Goal: Task Accomplishment & Management: Manage account settings

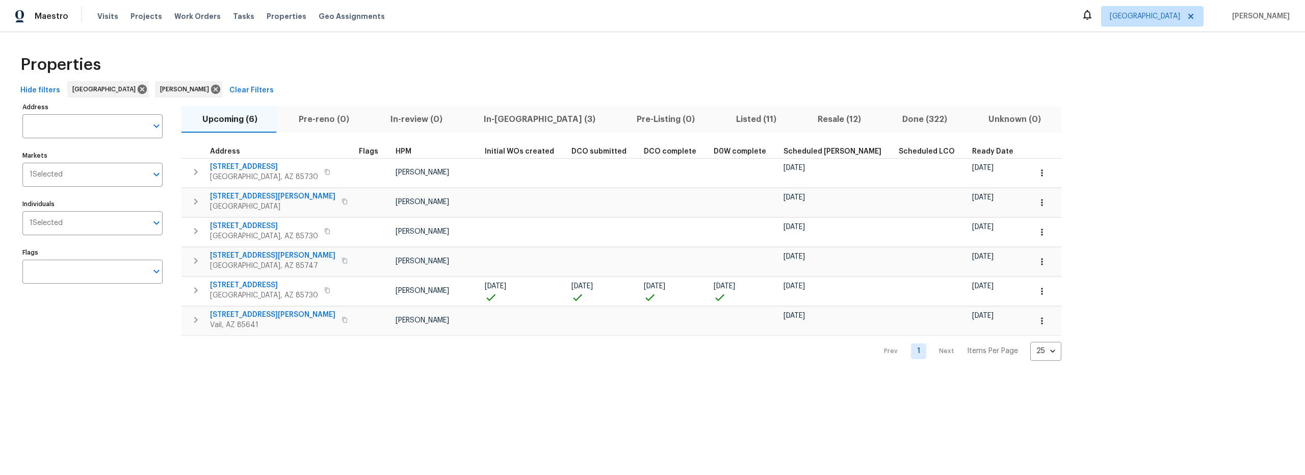
click at [803, 121] on span "Resale (12)" at bounding box center [839, 119] width 72 height 14
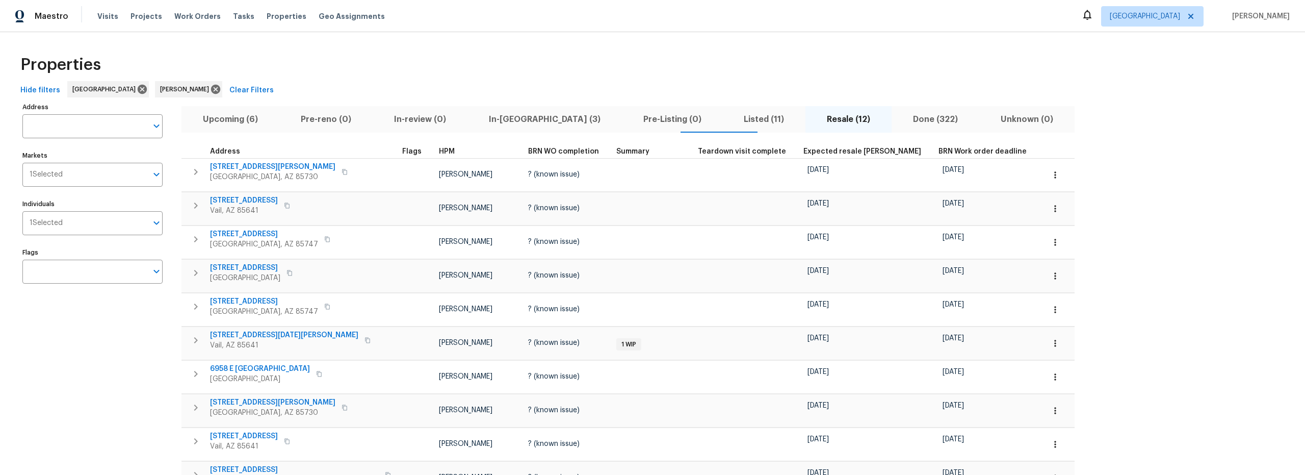
click at [219, 120] on span "Upcoming (6)" at bounding box center [231, 119] width 86 height 14
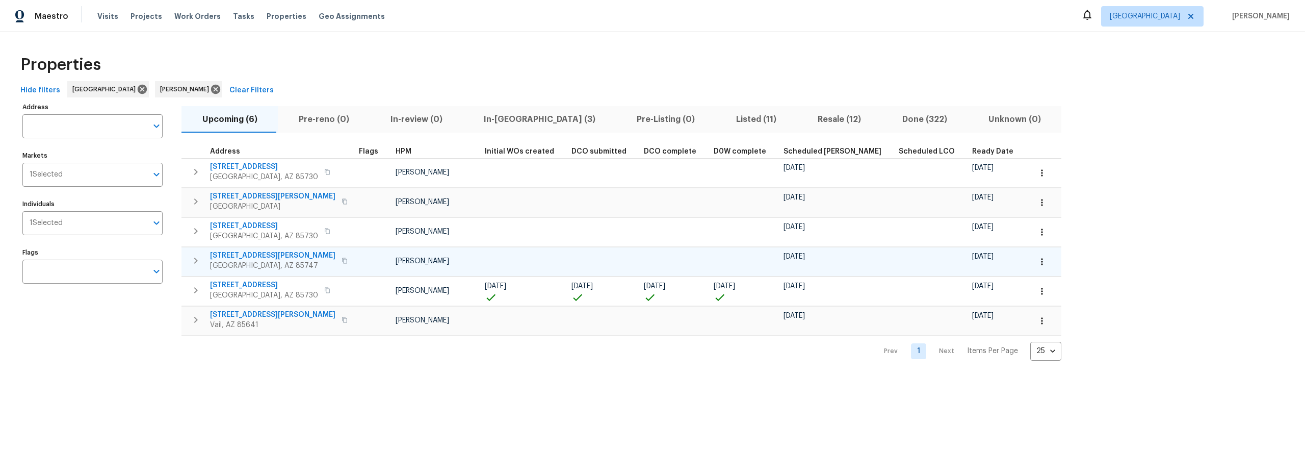
click at [1037, 260] on icon "button" at bounding box center [1042, 261] width 10 height 10
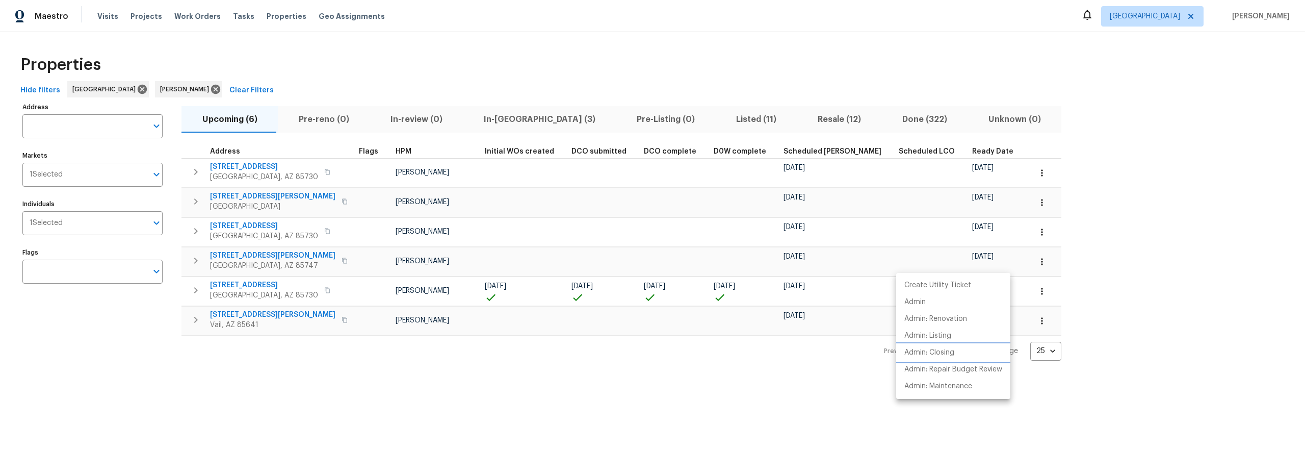
click at [934, 355] on p "Admin: Closing" at bounding box center [929, 352] width 50 height 11
click at [485, 84] on div at bounding box center [652, 237] width 1305 height 475
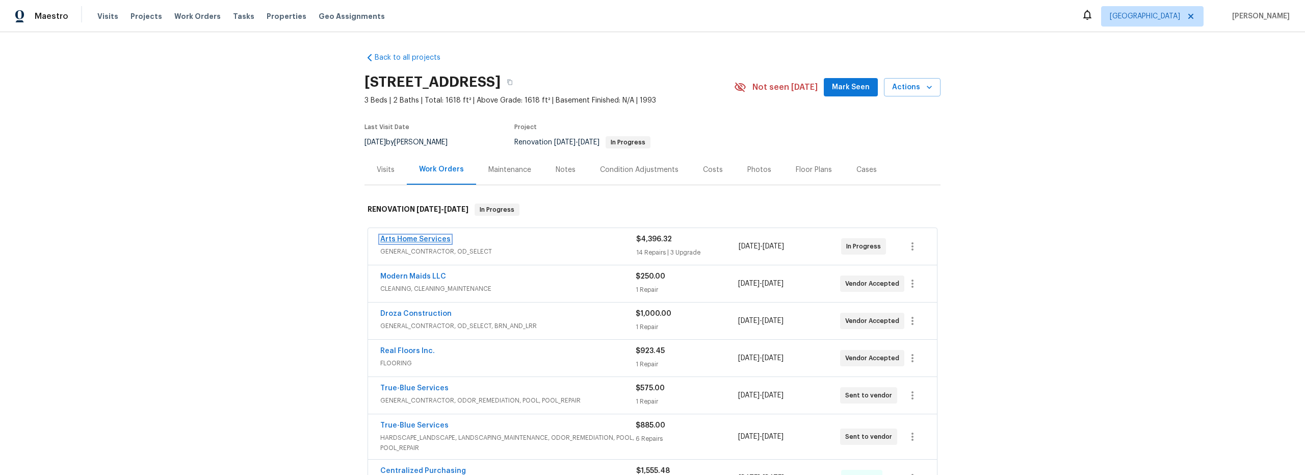
click at [437, 239] on link "Arts Home Services" at bounding box center [415, 239] width 70 height 7
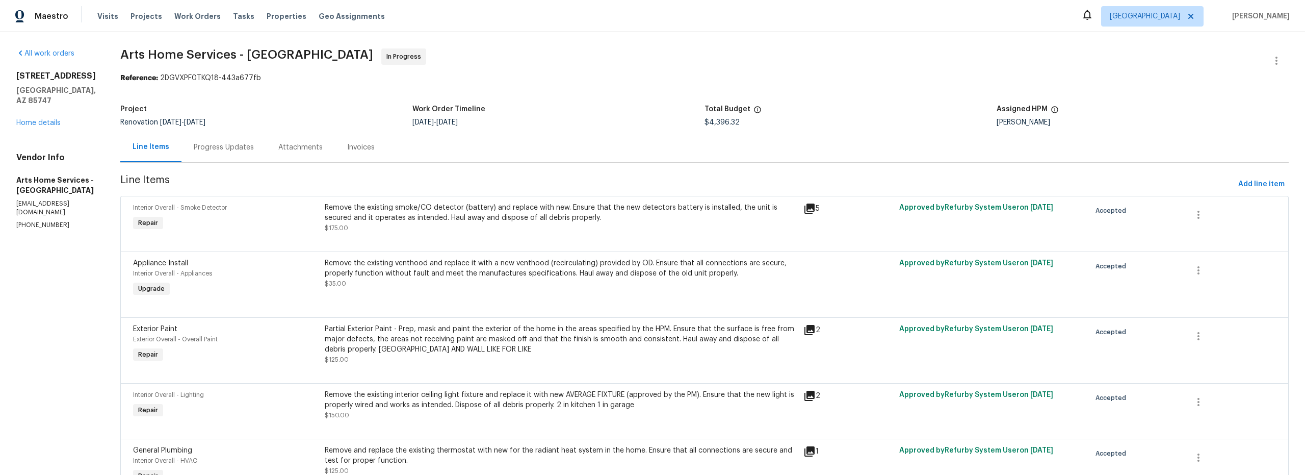
click at [52, 118] on div "All work orders 9624 E Azuma Way Tucson, AZ 85747 Home details Vendor Info Arts…" at bounding box center [56, 138] width 80 height 181
click at [51, 119] on link "Home details" at bounding box center [38, 122] width 44 height 7
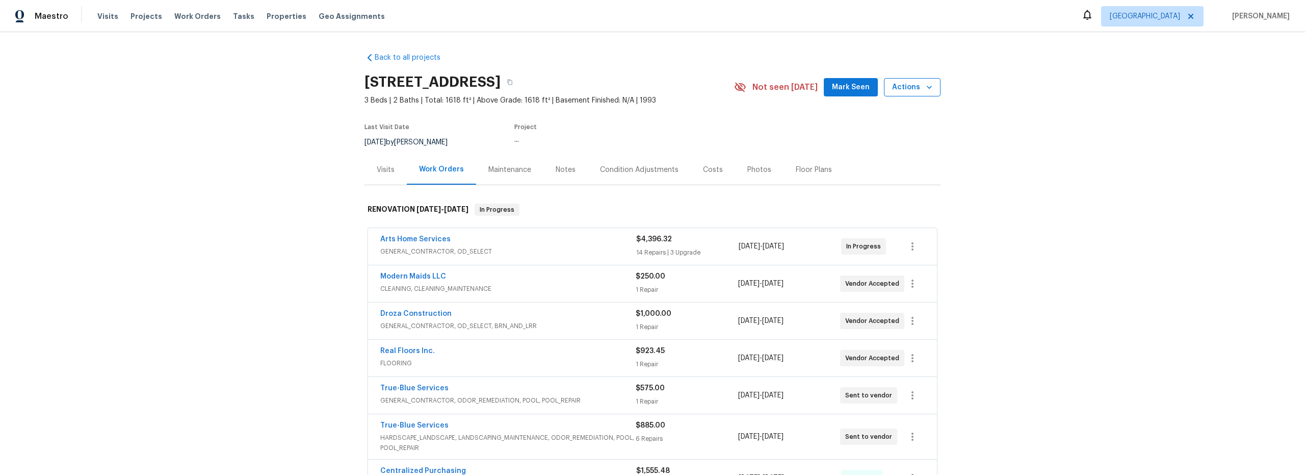
click at [905, 89] on span "Actions" at bounding box center [912, 87] width 40 height 13
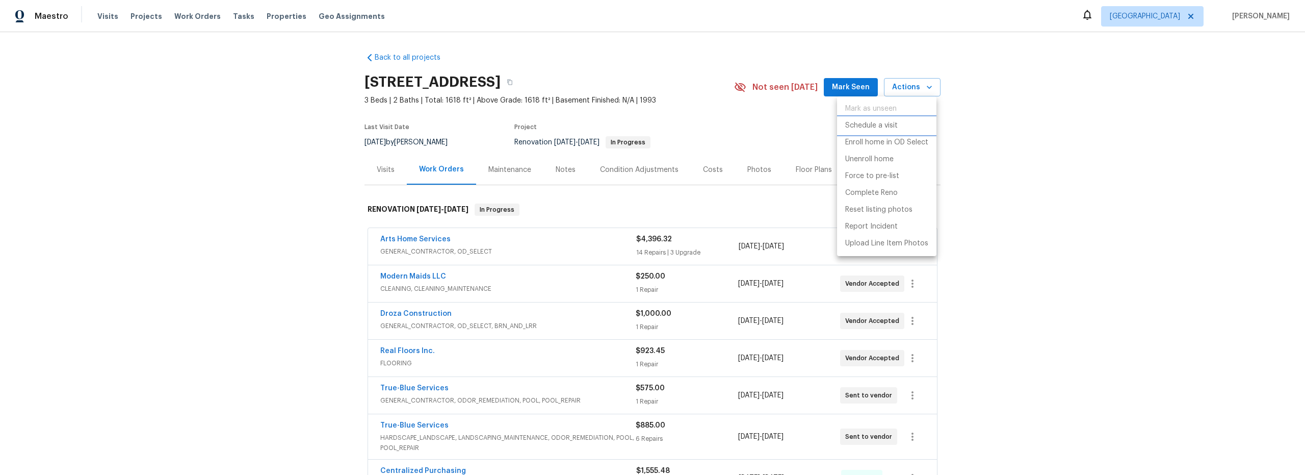
click at [873, 124] on p "Schedule a visit" at bounding box center [871, 125] width 53 height 11
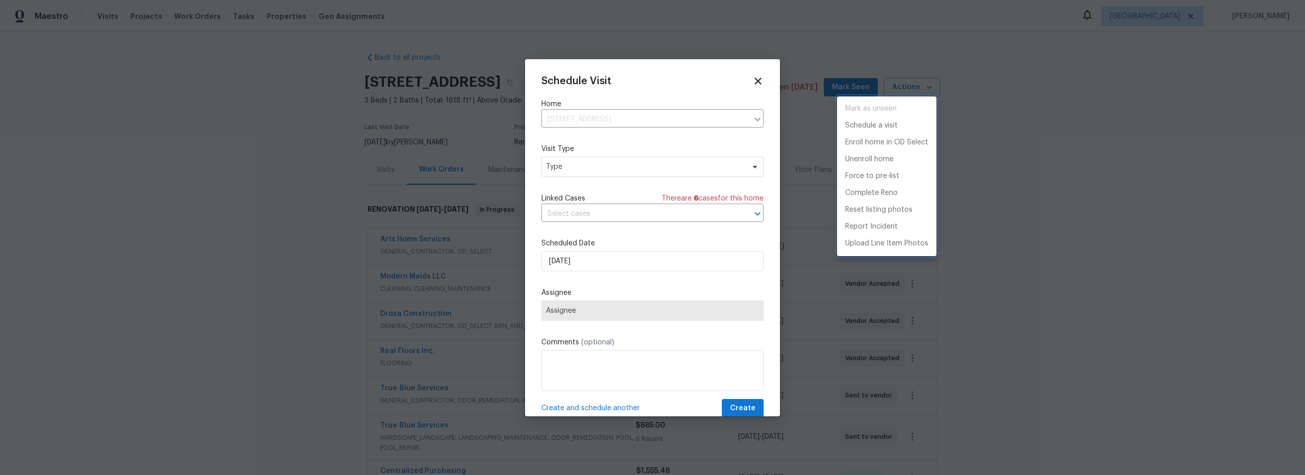
click at [597, 161] on div at bounding box center [652, 237] width 1305 height 475
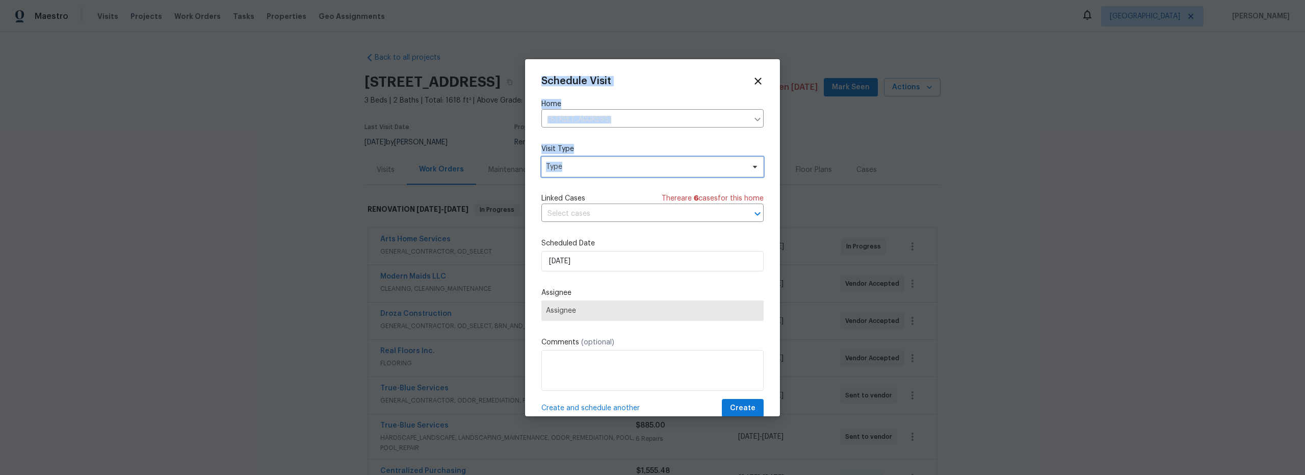
click at [607, 171] on span "Type" at bounding box center [645, 167] width 198 height 10
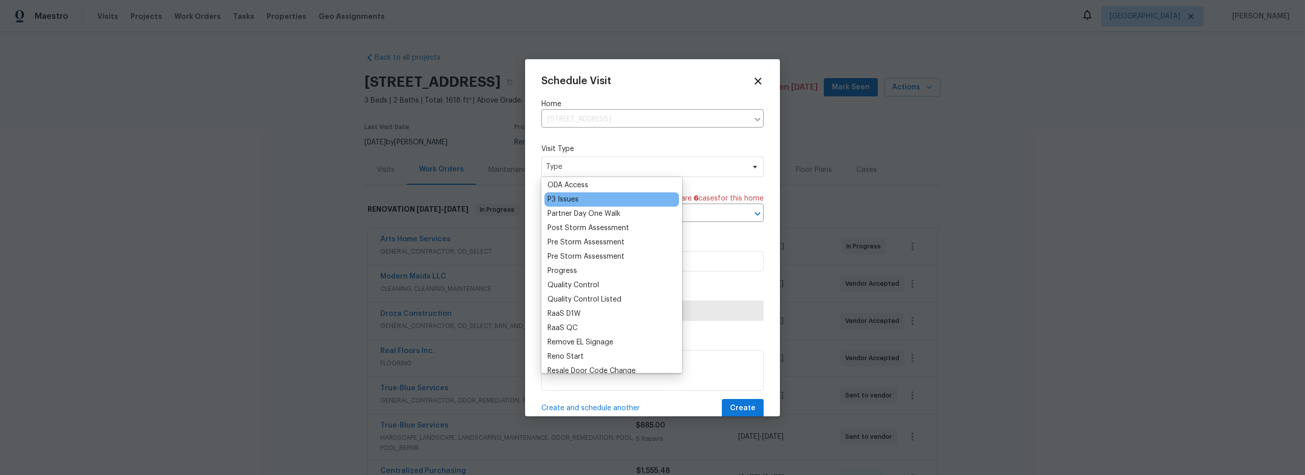
scroll to position [610, 0]
click at [571, 264] on div "Progress" at bounding box center [563, 261] width 30 height 10
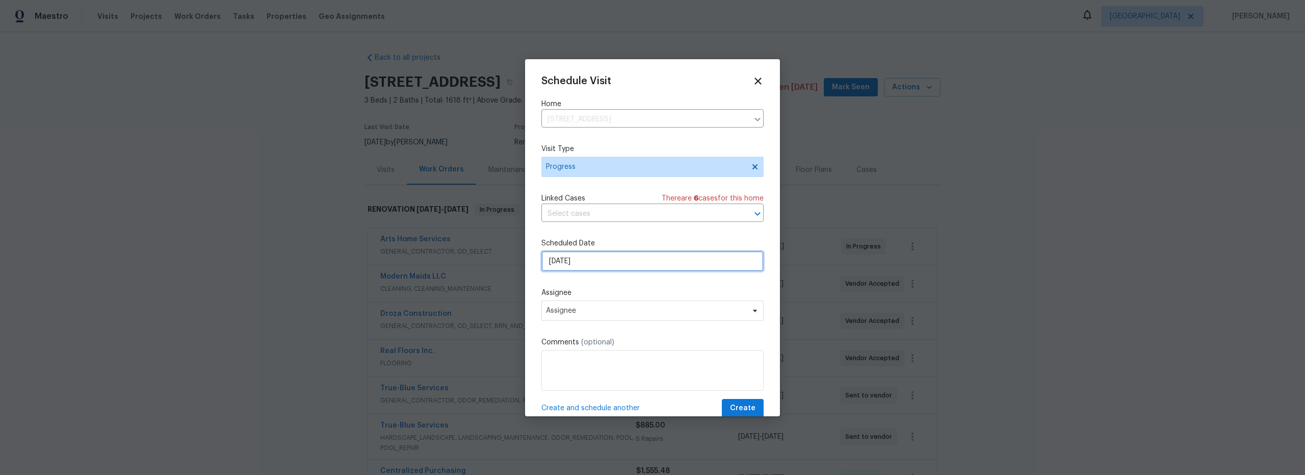
click at [609, 257] on input "8/20/2025" at bounding box center [652, 261] width 222 height 20
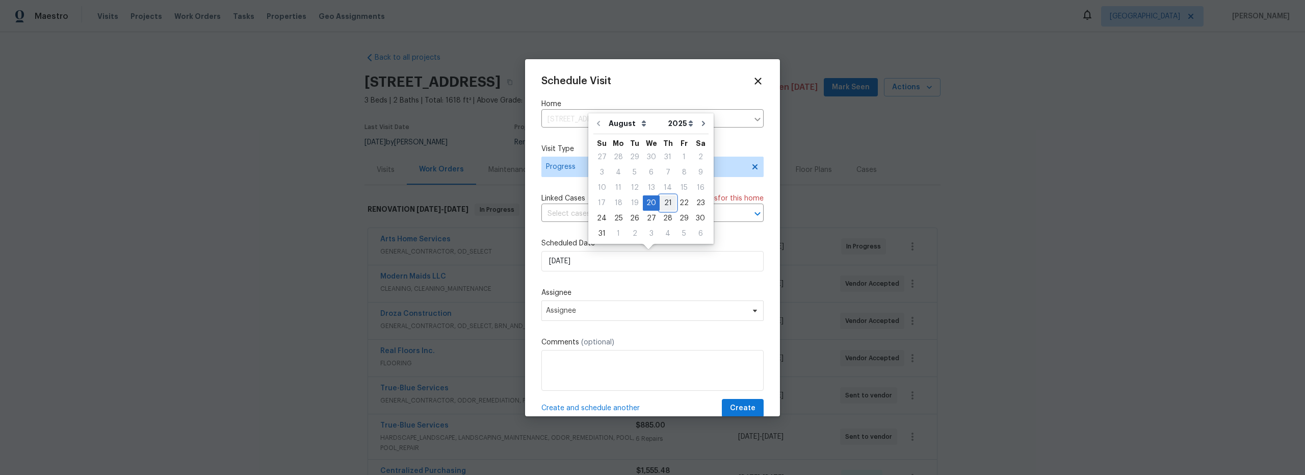
click at [661, 204] on div "21" at bounding box center [668, 203] width 16 height 14
type input "[DATE]"
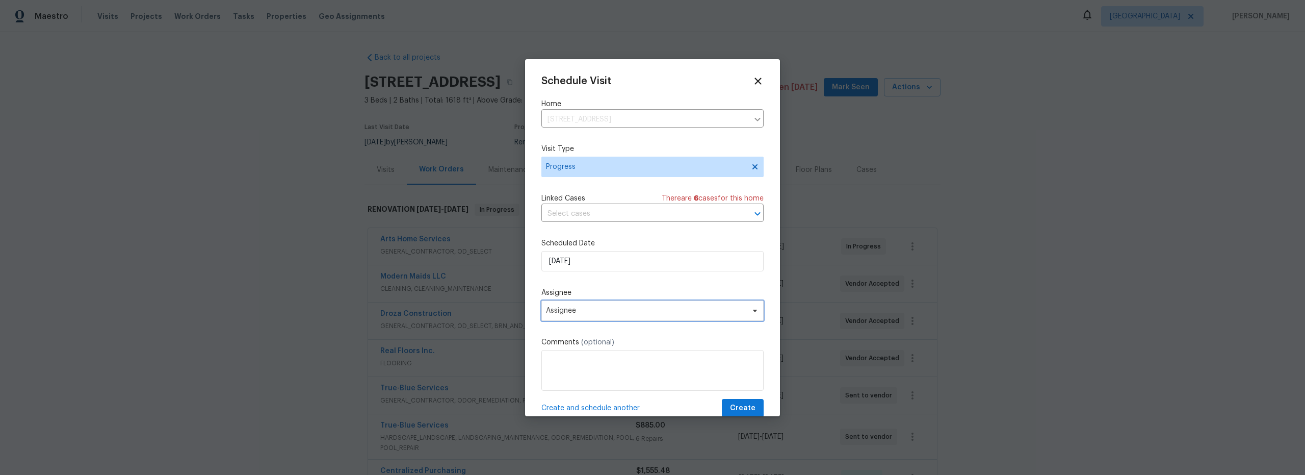
click at [589, 314] on span "Assignee" at bounding box center [646, 310] width 200 height 8
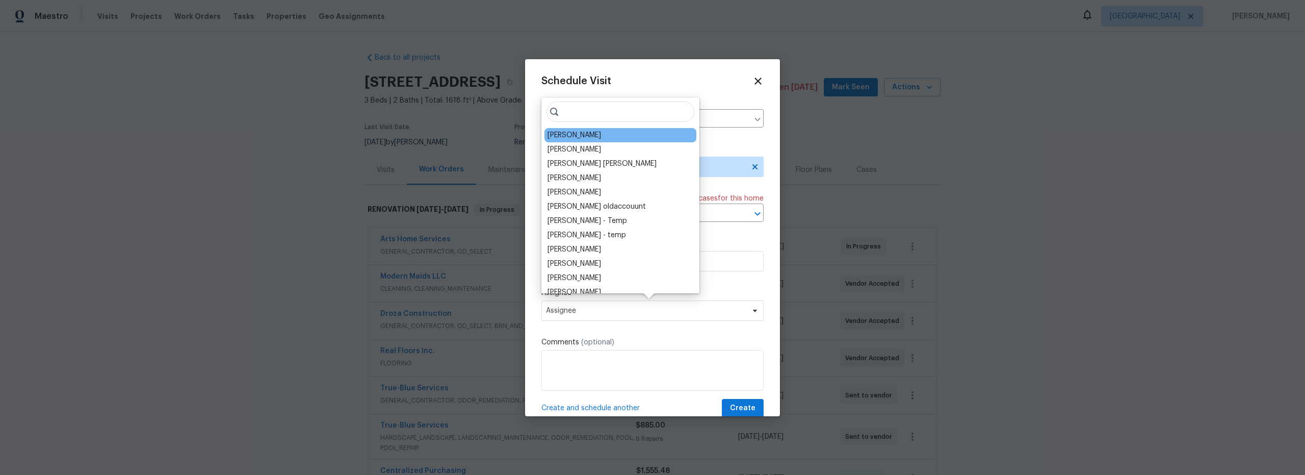
click at [597, 139] on div "[PERSON_NAME]" at bounding box center [621, 135] width 152 height 14
click at [582, 137] on div "[PERSON_NAME]" at bounding box center [575, 135] width 54 height 10
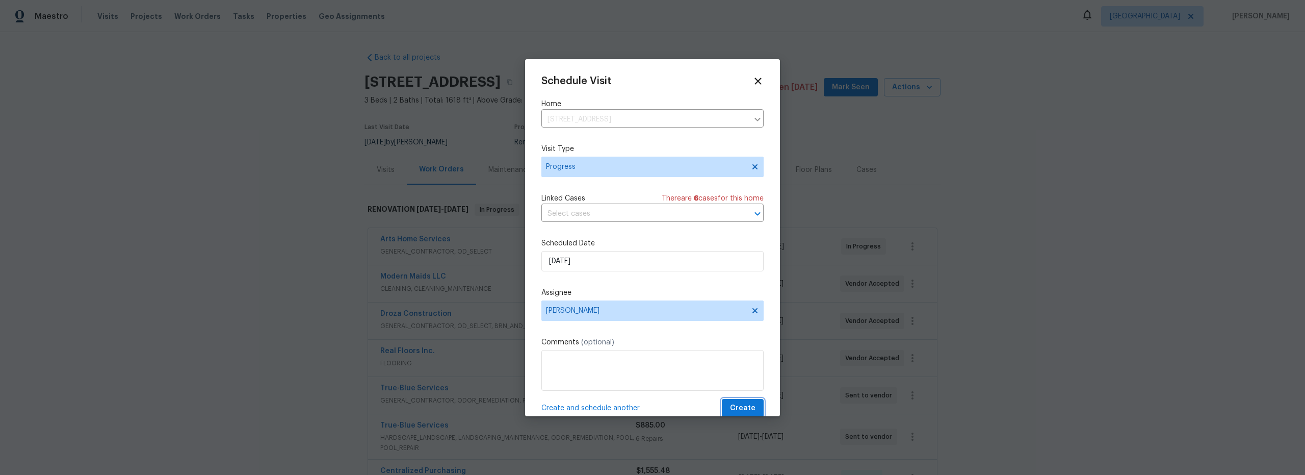
click at [733, 405] on span "Create" at bounding box center [742, 408] width 25 height 13
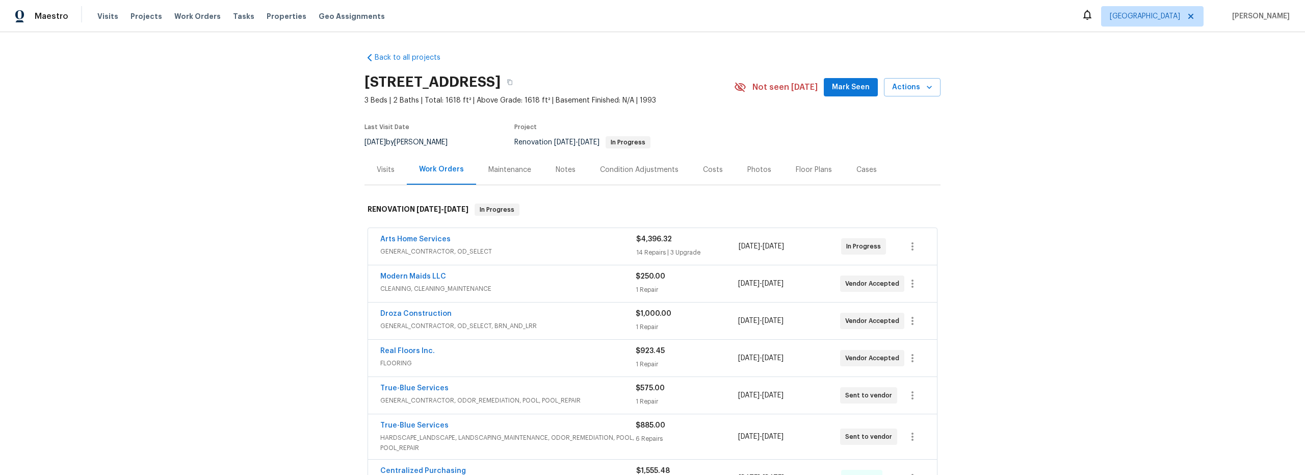
click at [703, 170] on div "Costs" at bounding box center [713, 170] width 20 height 10
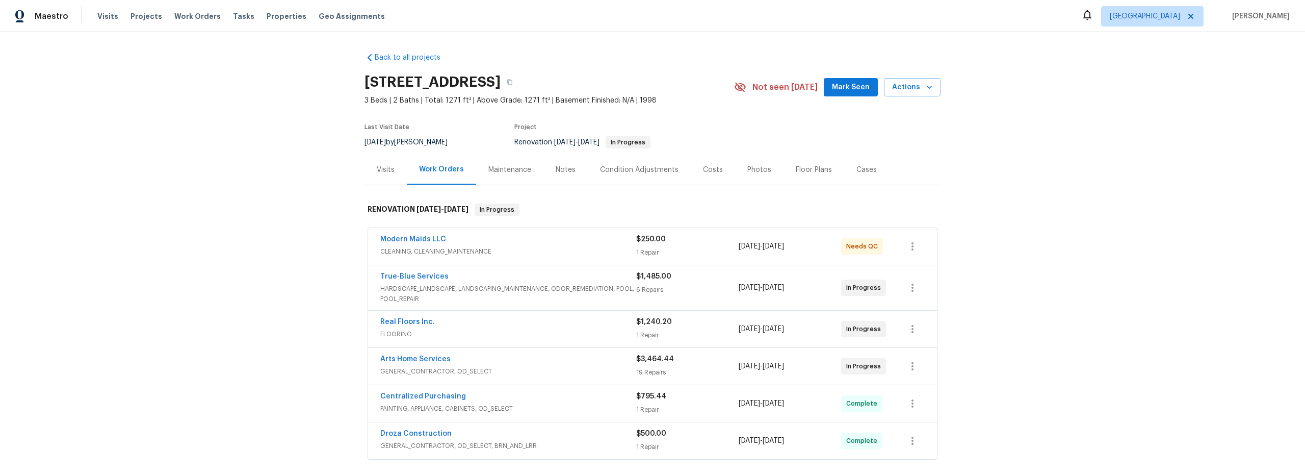
click at [571, 251] on span "CLEANING, CLEANING_MAINTENANCE" at bounding box center [508, 251] width 256 height 10
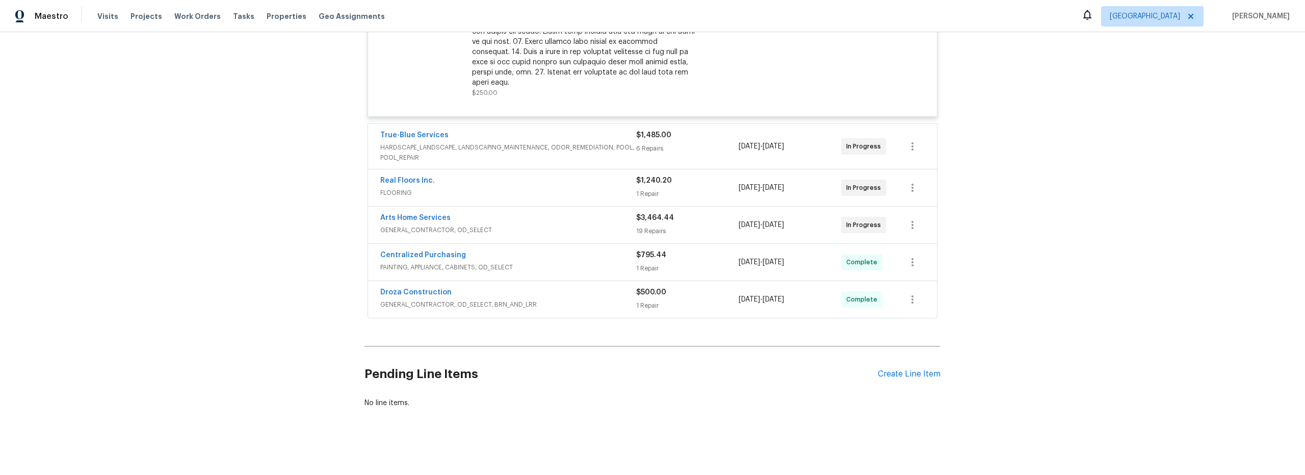
scroll to position [226, 0]
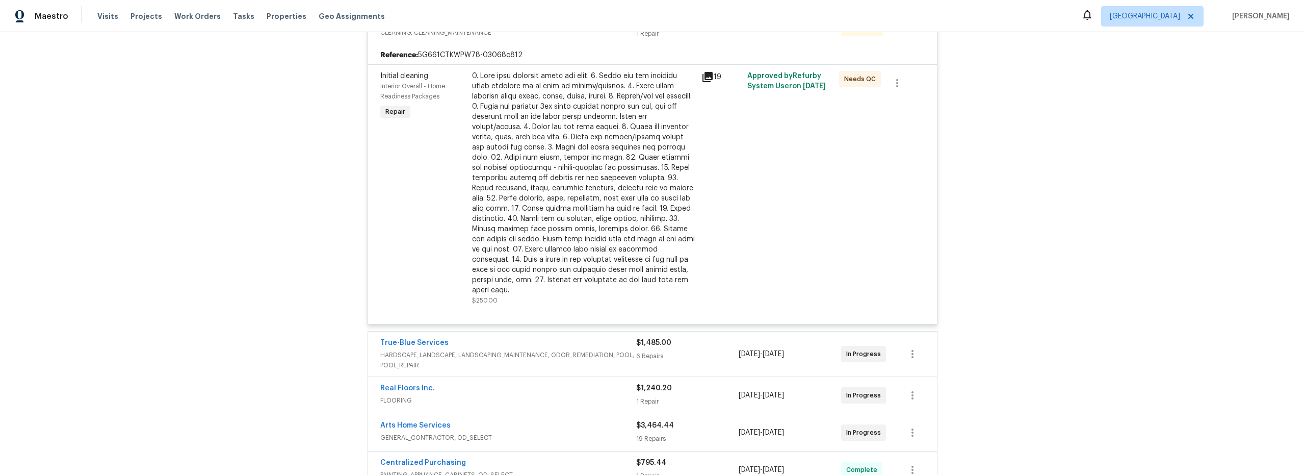
click at [593, 224] on div at bounding box center [583, 183] width 223 height 224
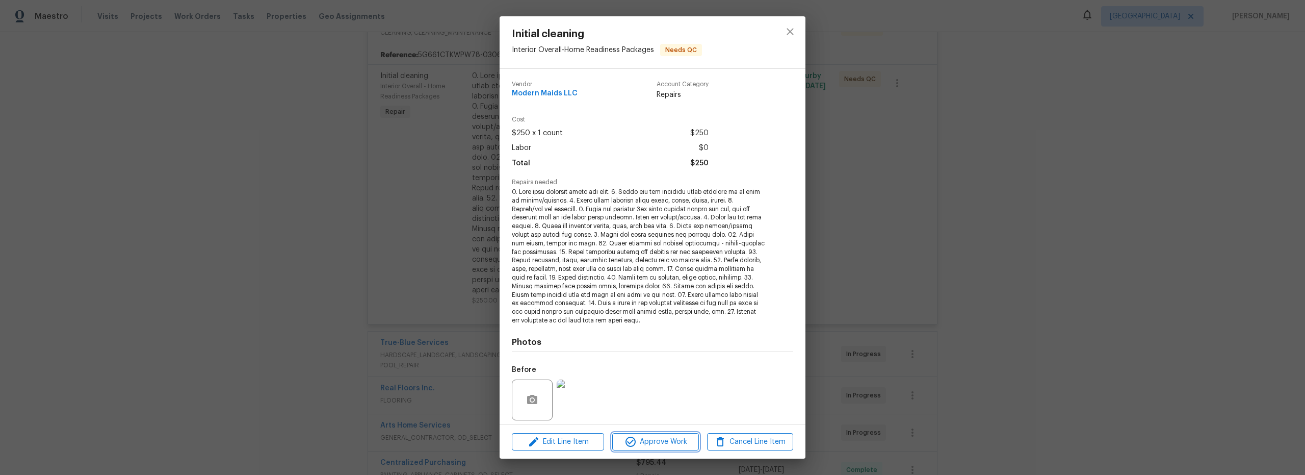
click at [666, 442] on span "Approve Work" at bounding box center [655, 441] width 80 height 13
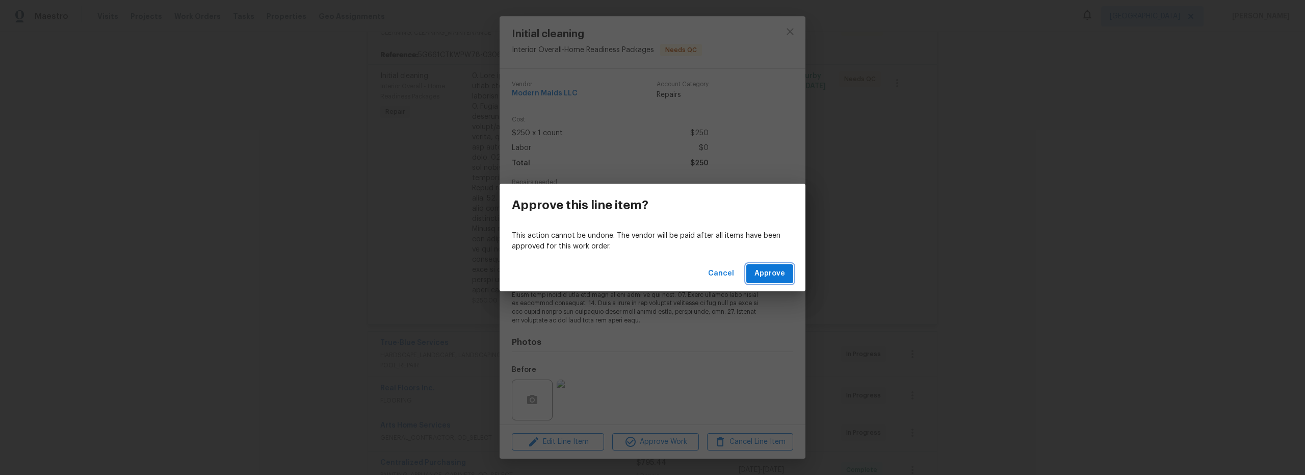
click at [766, 271] on span "Approve" at bounding box center [770, 273] width 31 height 13
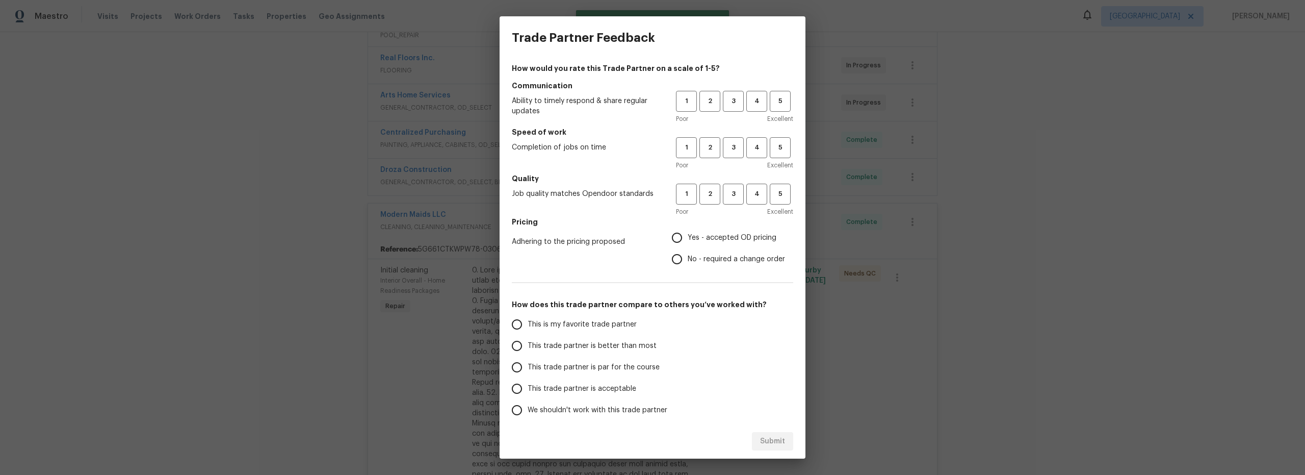
scroll to position [0, 0]
click at [726, 98] on span "3" at bounding box center [733, 101] width 19 height 12
click at [728, 143] on span "3" at bounding box center [733, 148] width 19 height 12
drag, startPoint x: 728, startPoint y: 186, endPoint x: 720, endPoint y: 197, distance: 13.5
click at [728, 186] on button "3" at bounding box center [733, 194] width 21 height 21
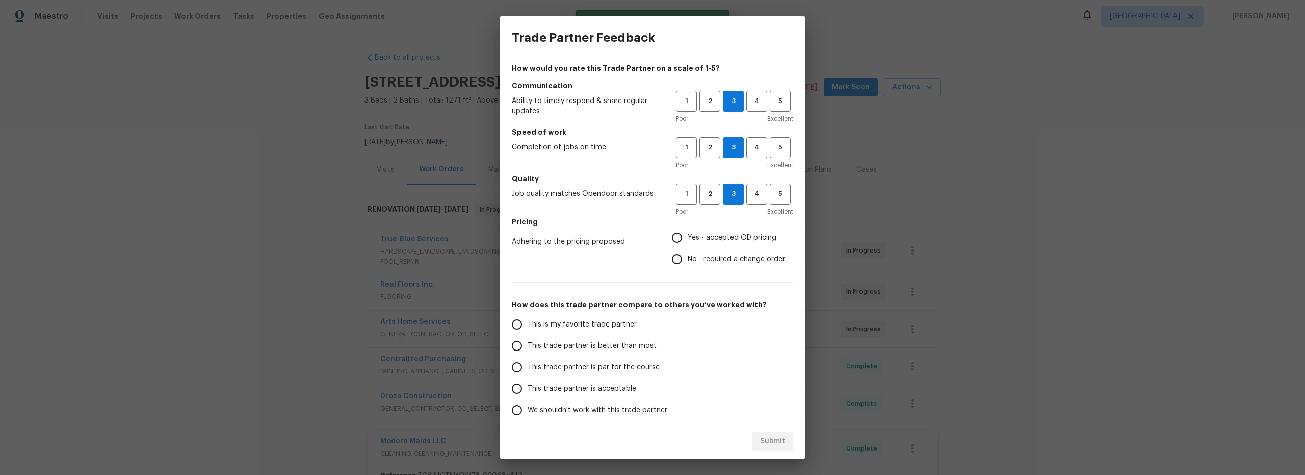
click at [670, 240] on input "Yes - accepted OD pricing" at bounding box center [676, 237] width 21 height 21
radio input "true"
click at [525, 325] on input "This is my favorite trade partner" at bounding box center [516, 324] width 21 height 21
click at [768, 440] on span "Submit" at bounding box center [772, 441] width 25 height 13
radio input "true"
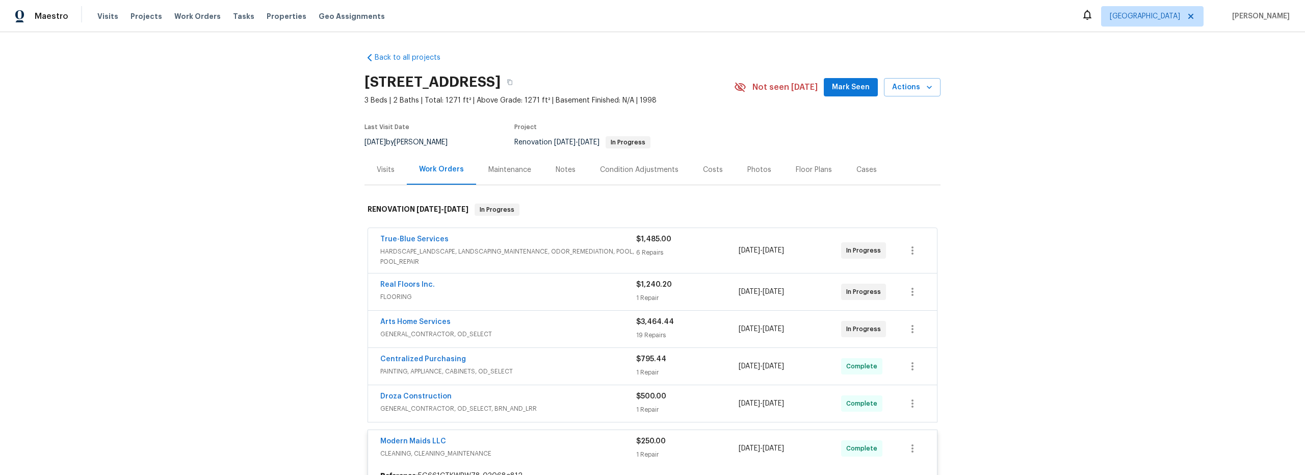
click at [703, 165] on div "Costs" at bounding box center [713, 170] width 20 height 10
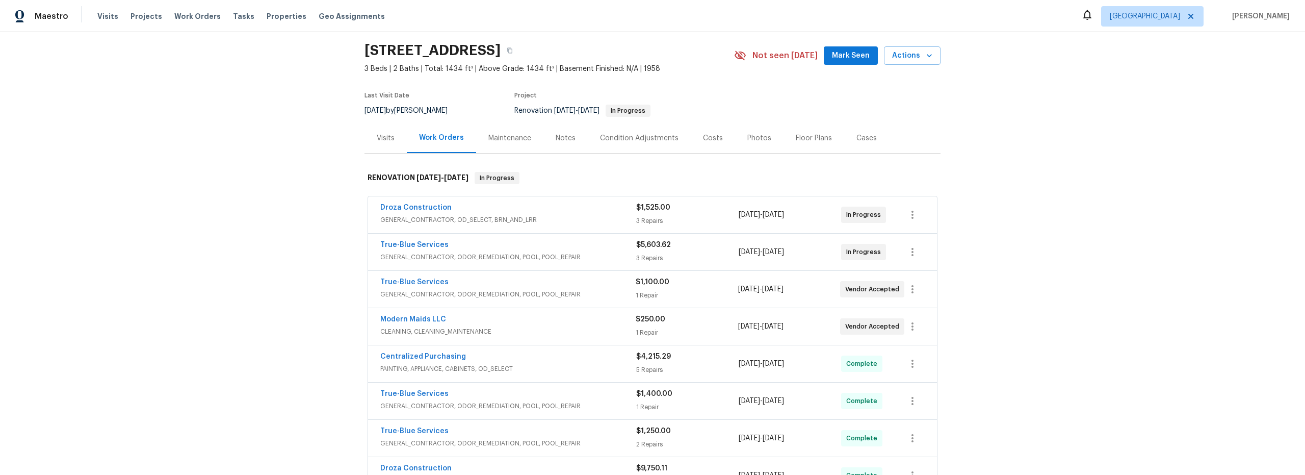
scroll to position [34, 0]
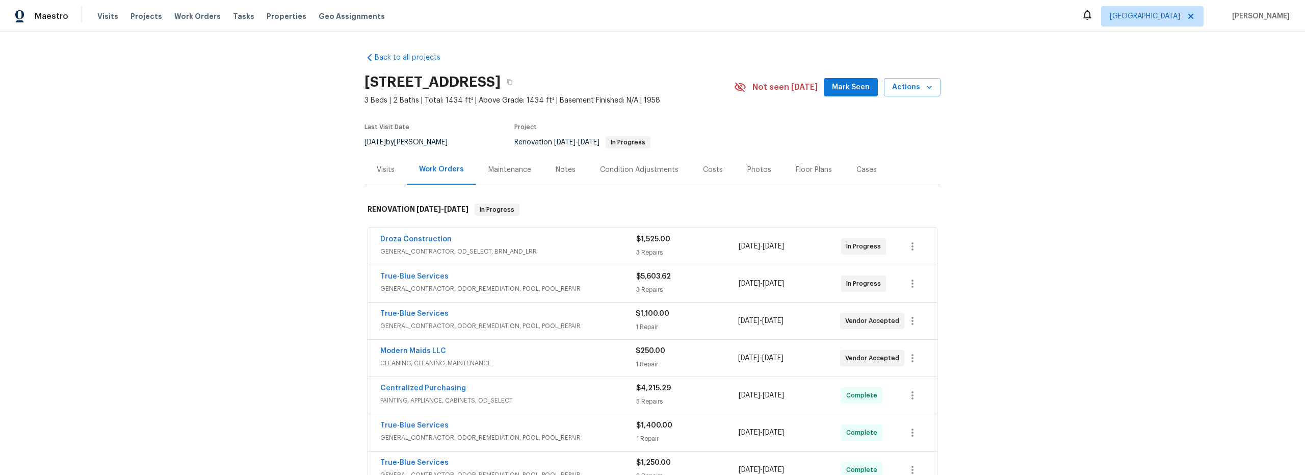
click at [703, 172] on div "Costs" at bounding box center [713, 170] width 20 height 10
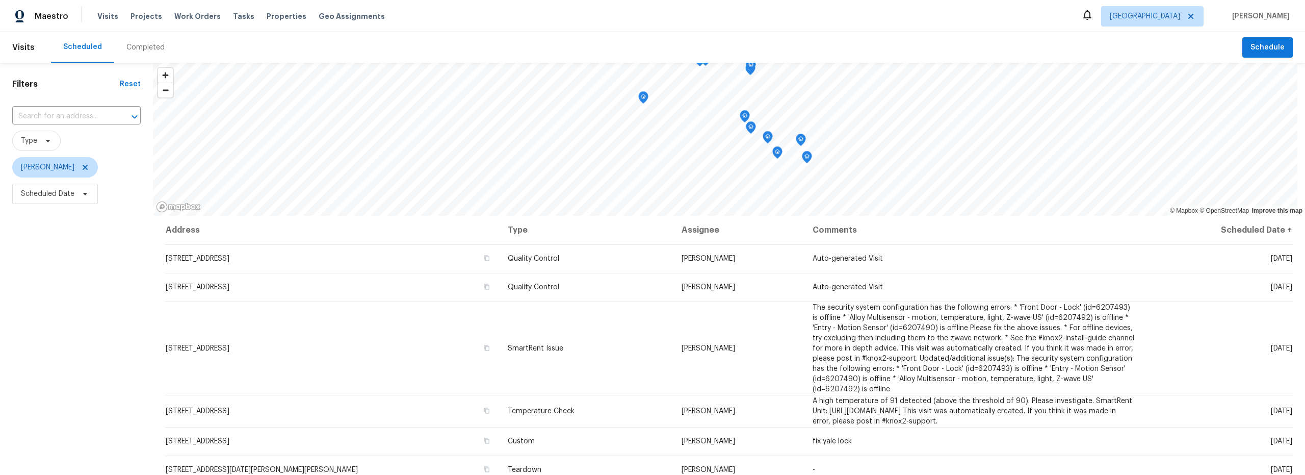
click at [114, 327] on div "Filters Reset ​ Type Steven Long Scheduled Date" at bounding box center [76, 329] width 153 height 533
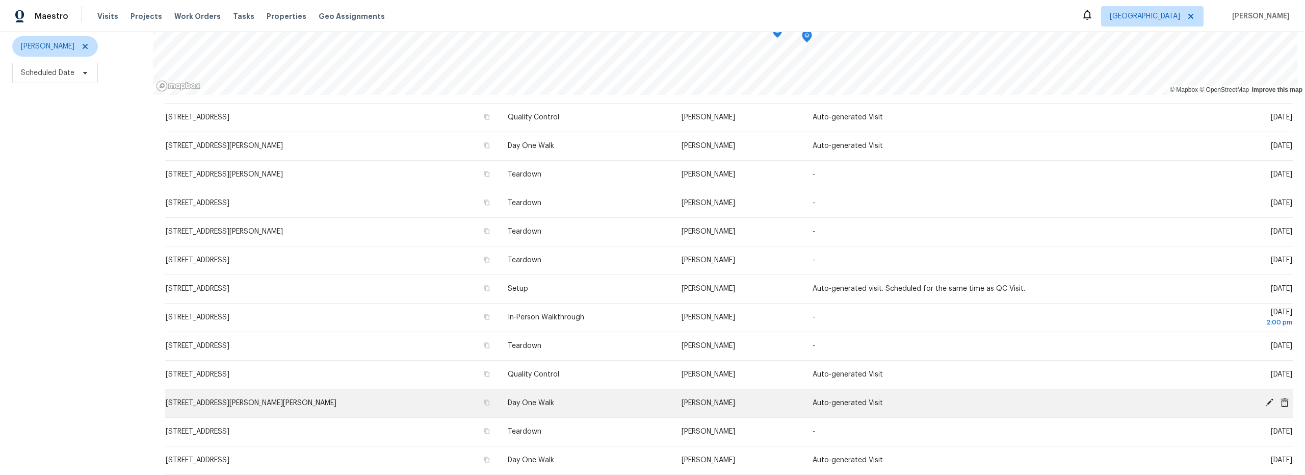
scroll to position [302, 0]
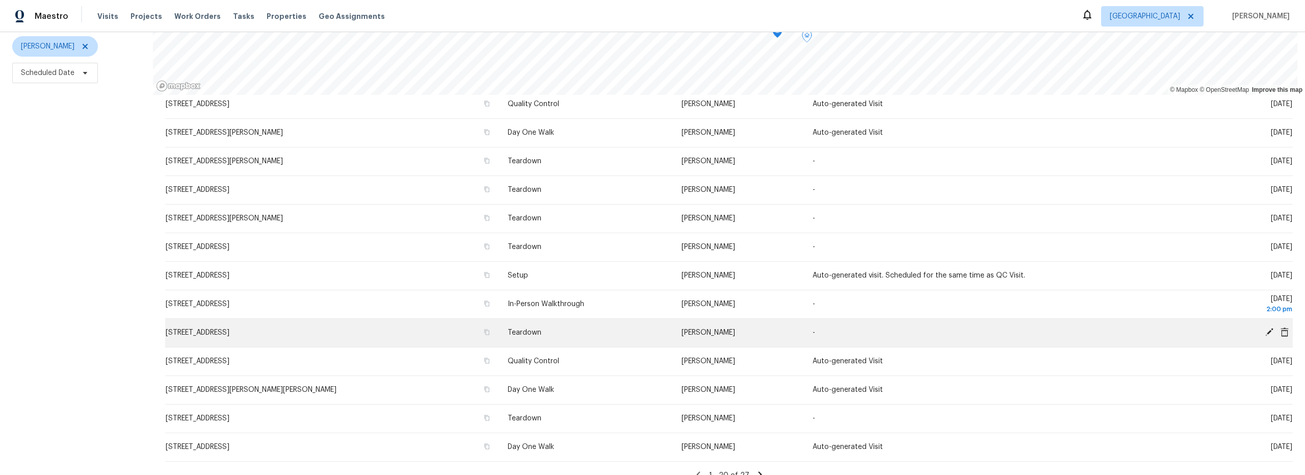
click at [1265, 328] on icon at bounding box center [1269, 332] width 8 height 8
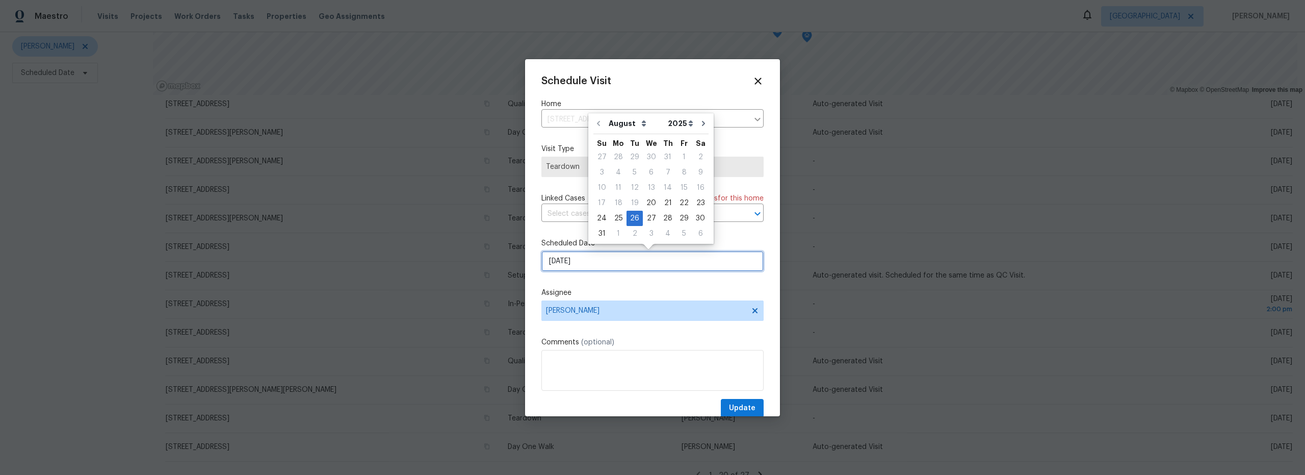
click at [596, 257] on input "8/26/2025" at bounding box center [652, 261] width 222 height 20
click at [661, 203] on div "21" at bounding box center [668, 203] width 16 height 14
type input "8/21/2025"
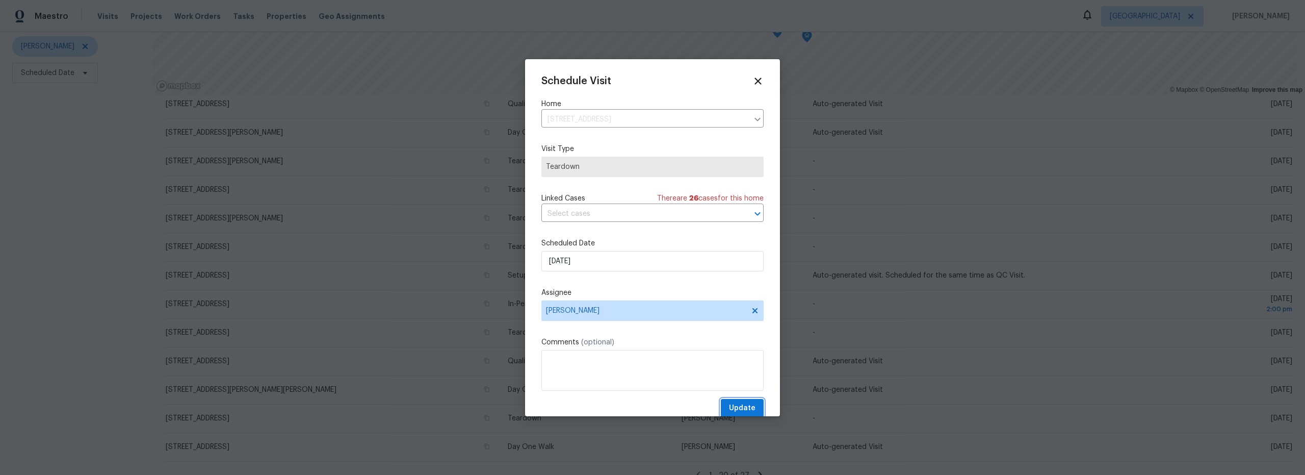
click at [736, 404] on span "Update" at bounding box center [742, 408] width 27 height 13
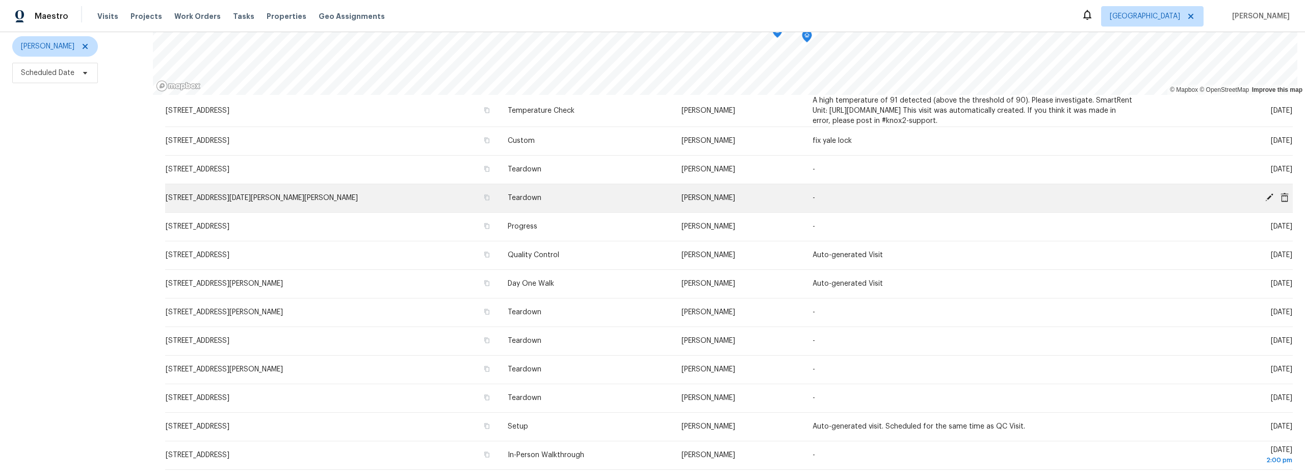
scroll to position [315, 0]
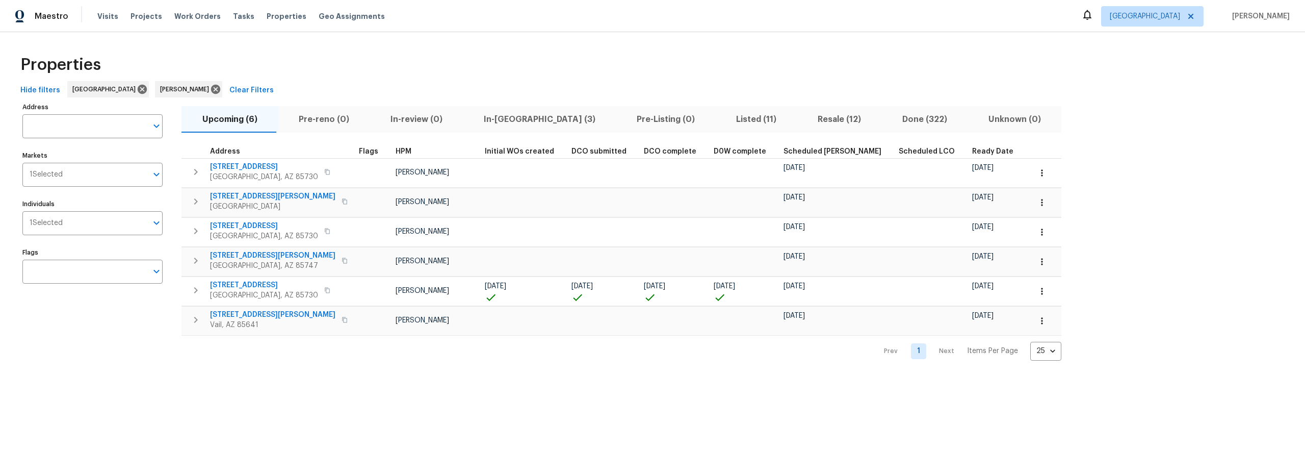
click at [803, 116] on span "Resale (12)" at bounding box center [839, 119] width 72 height 14
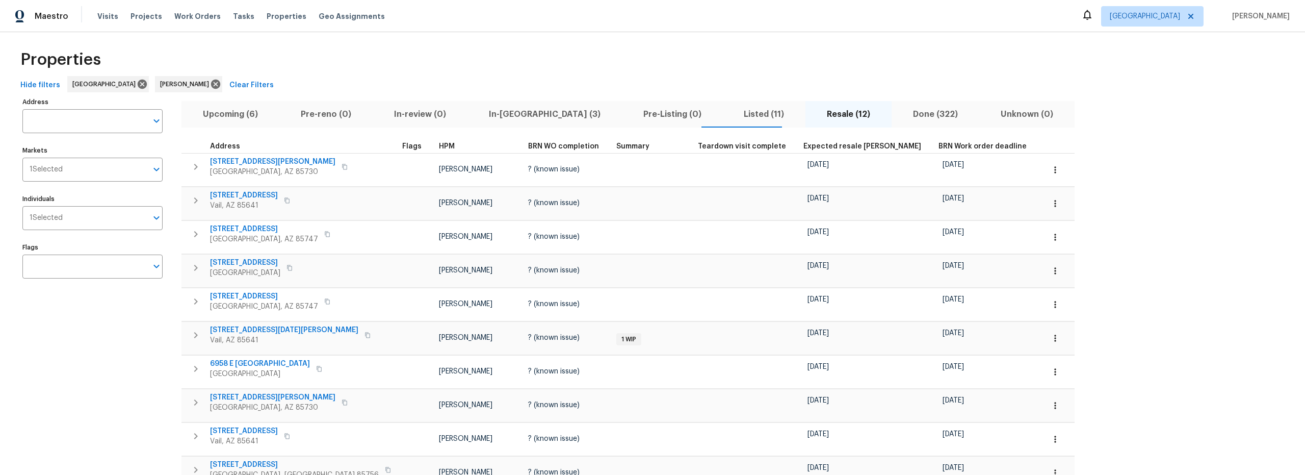
scroll to position [6, 0]
click at [729, 119] on span "Listed (11)" at bounding box center [764, 114] width 71 height 14
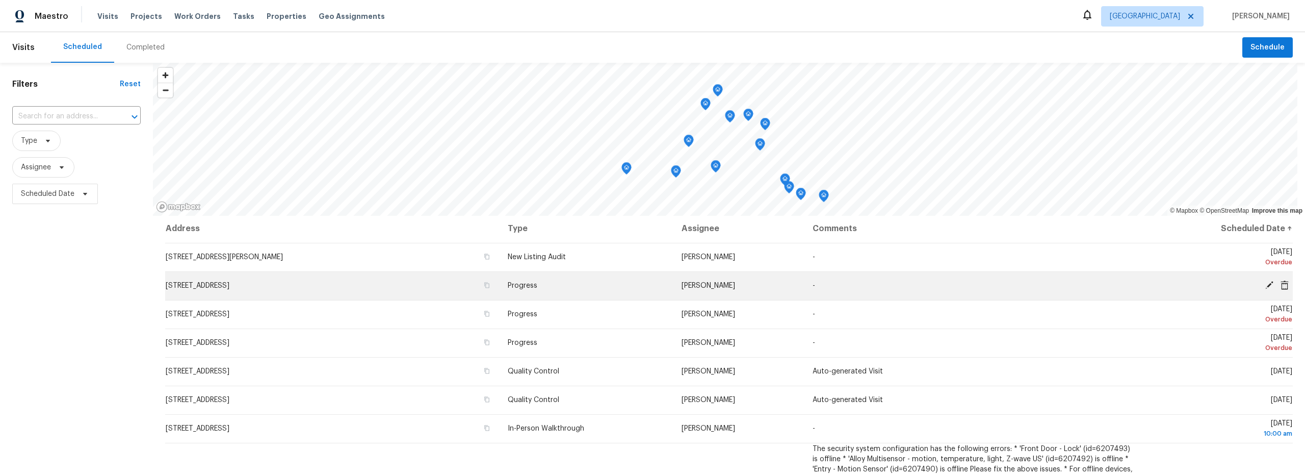
scroll to position [2, 0]
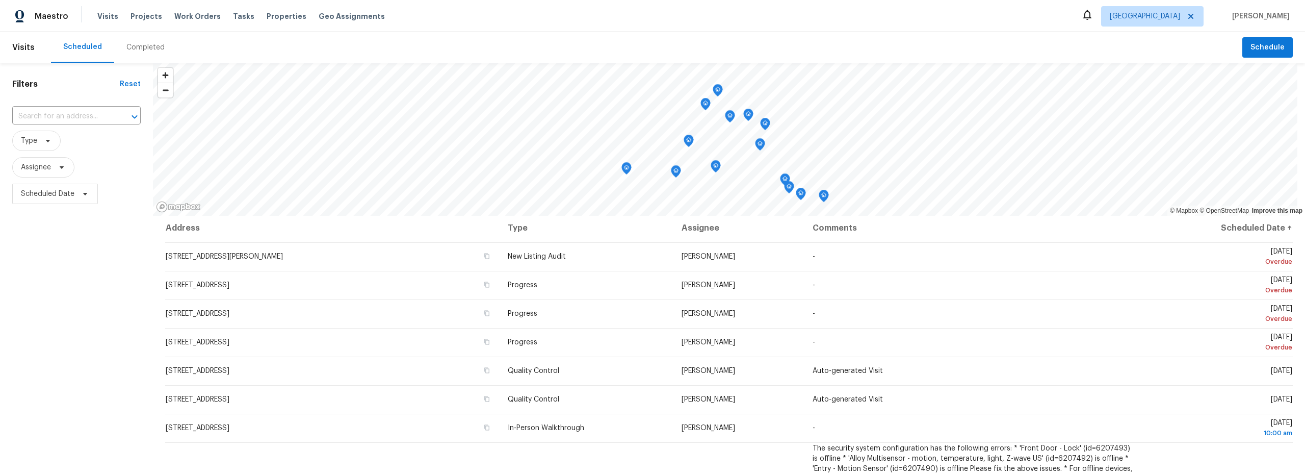
click at [140, 41] on div "Completed" at bounding box center [145, 47] width 63 height 31
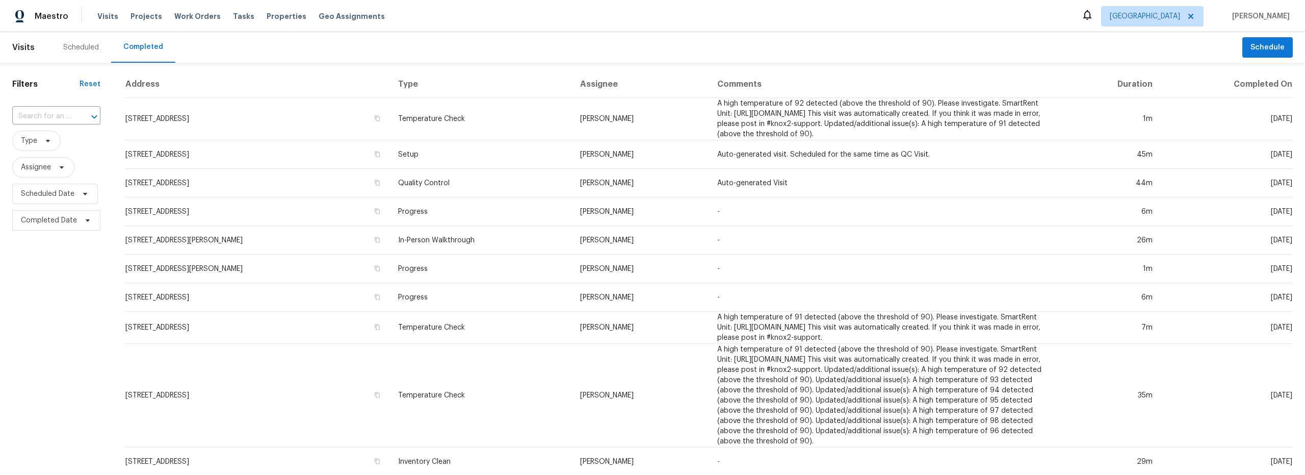
click at [94, 48] on div "Scheduled" at bounding box center [81, 47] width 36 height 10
